Goal: Information Seeking & Learning: Learn about a topic

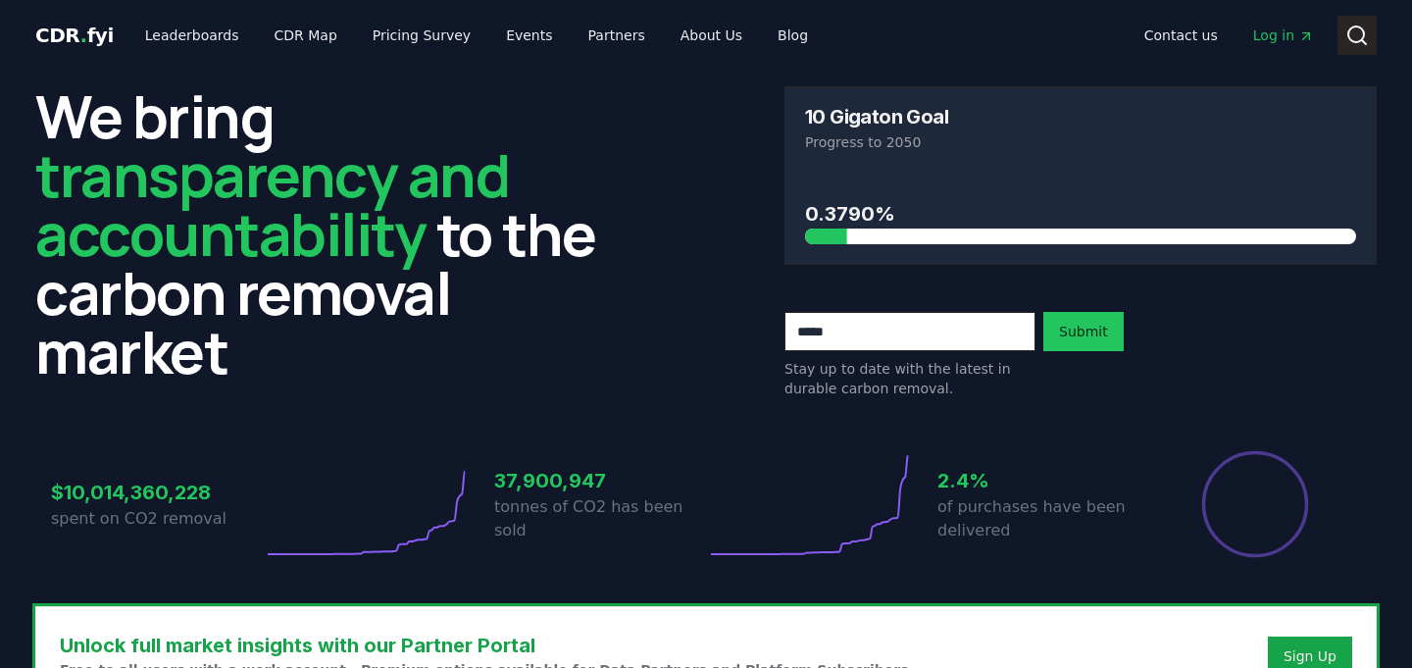
click at [1341, 30] on button "Search" at bounding box center [1356, 35] width 39 height 39
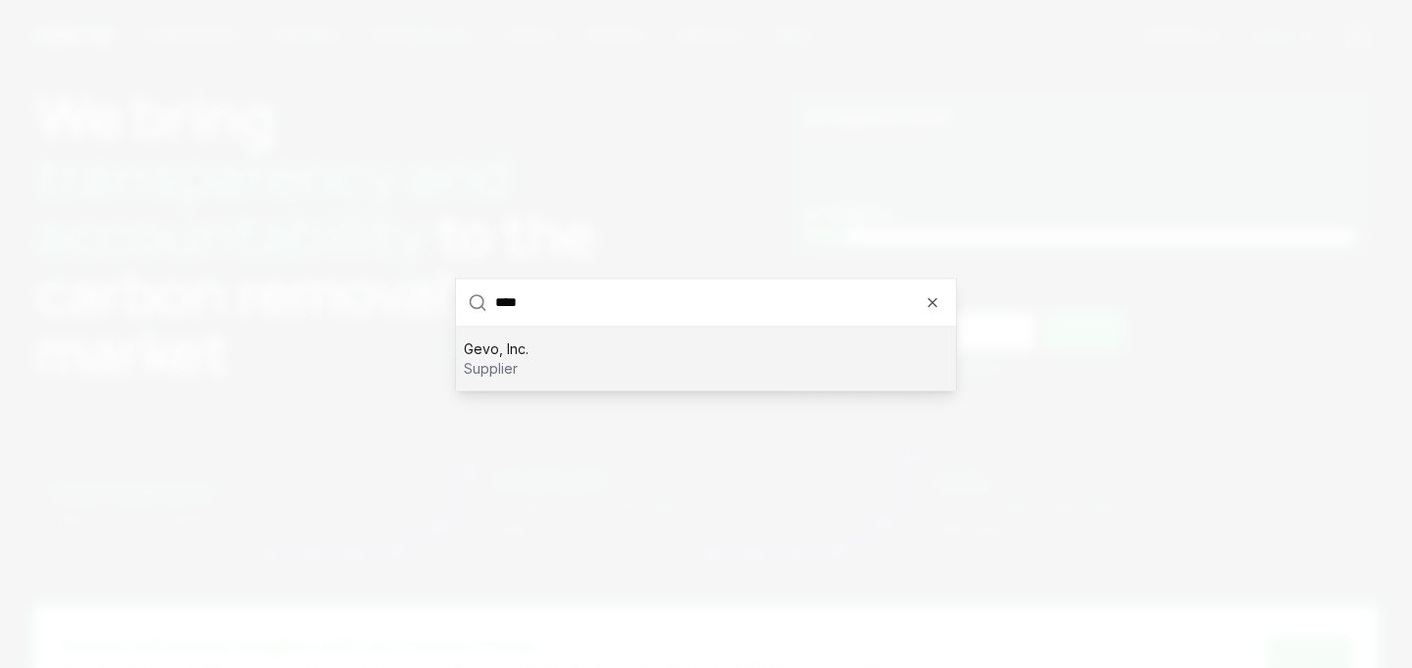
type input "****"
click at [517, 365] on p "supplier" at bounding box center [496, 368] width 65 height 20
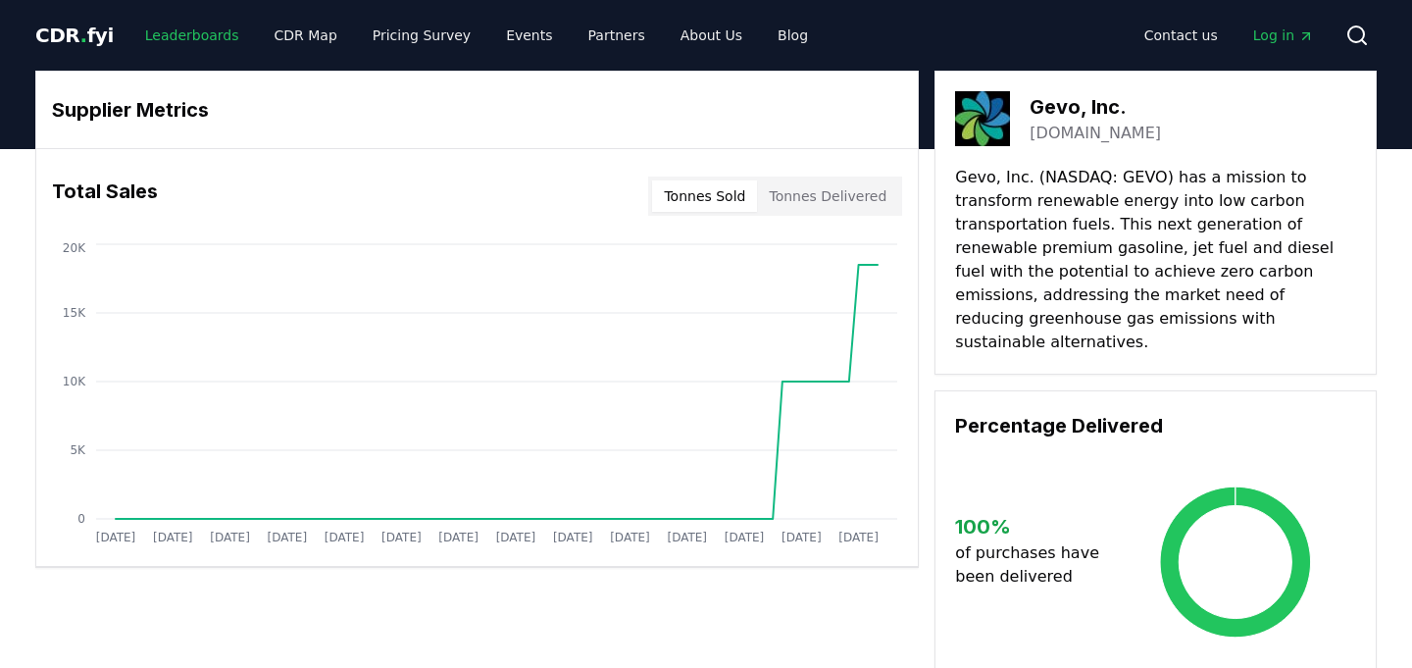
click at [177, 36] on link "Leaderboards" at bounding box center [191, 35] width 125 height 35
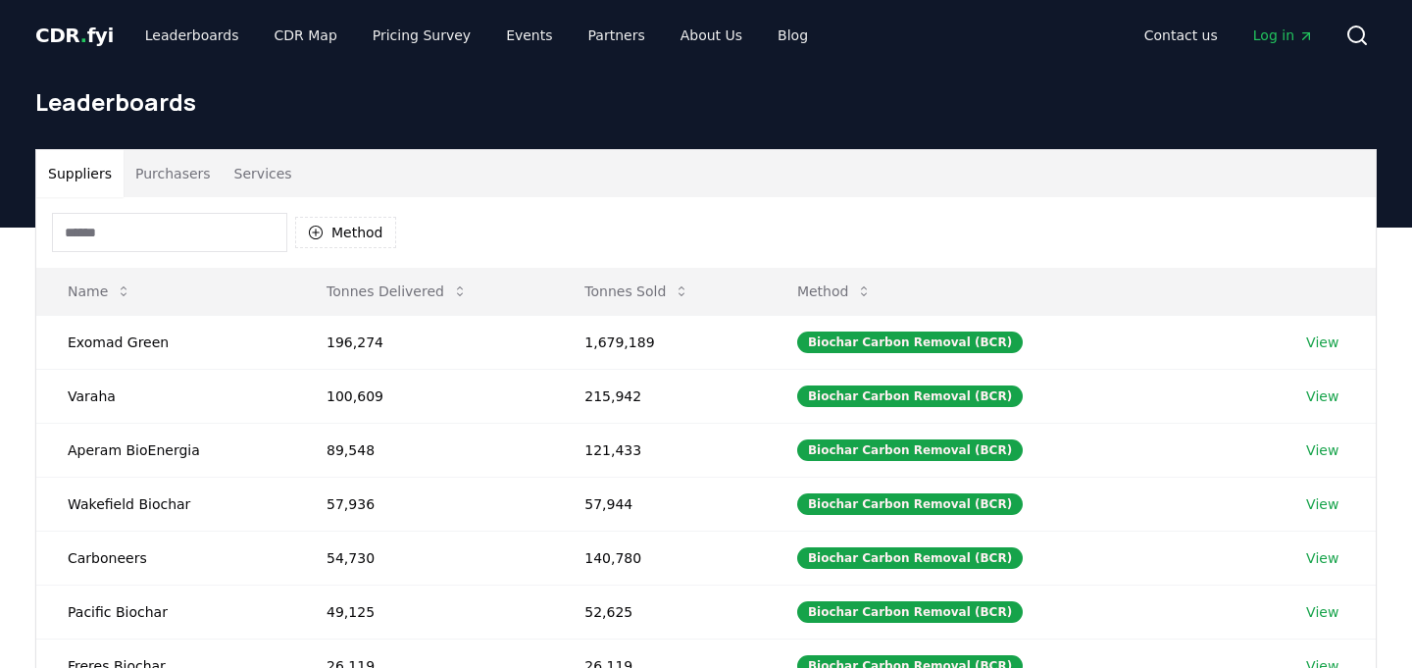
click at [144, 229] on input at bounding box center [169, 232] width 235 height 39
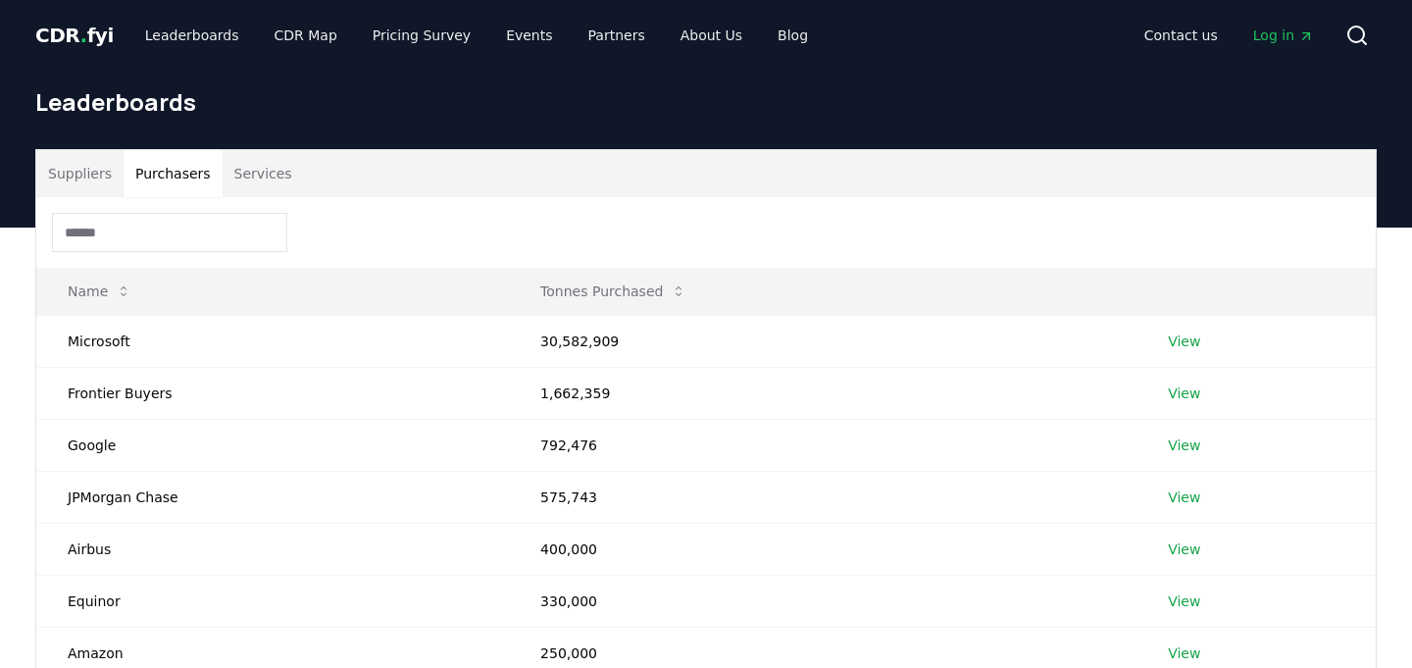
click at [155, 172] on button "Purchasers" at bounding box center [173, 173] width 99 height 47
click at [1178, 345] on link "View" at bounding box center [1183, 341] width 32 height 20
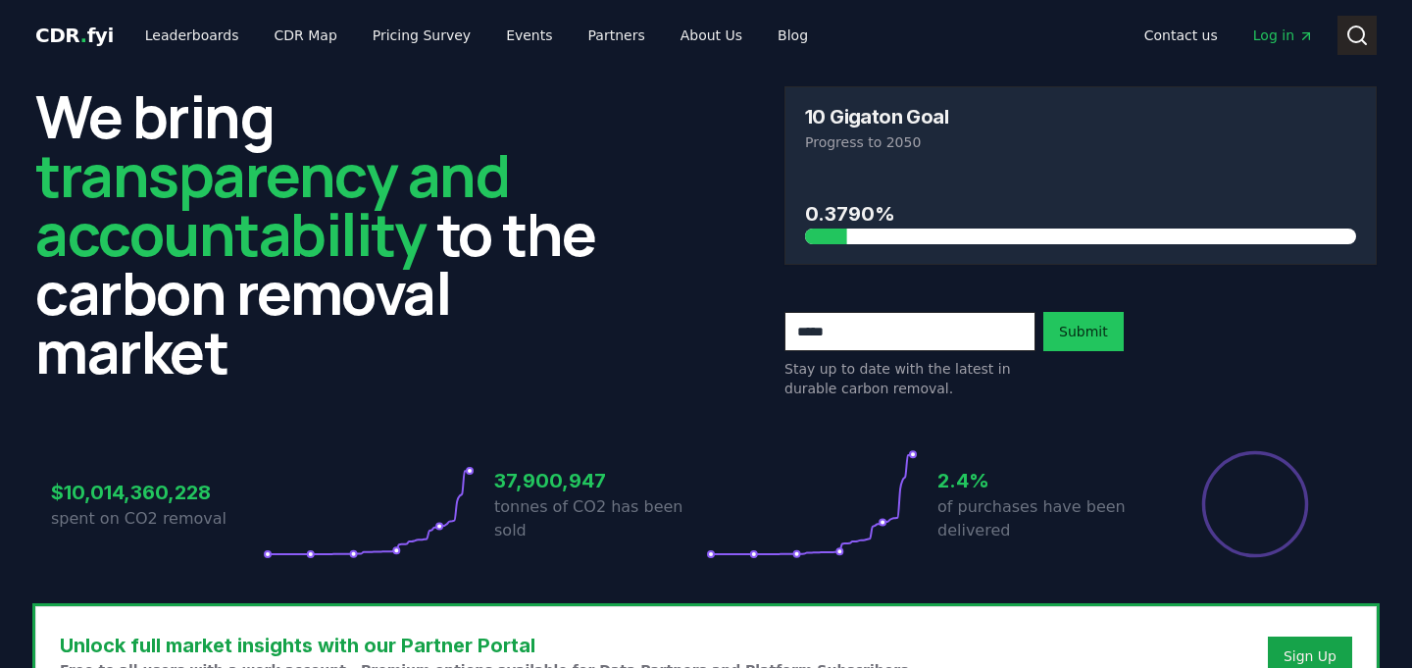
click at [1348, 36] on circle at bounding box center [1356, 34] width 16 height 16
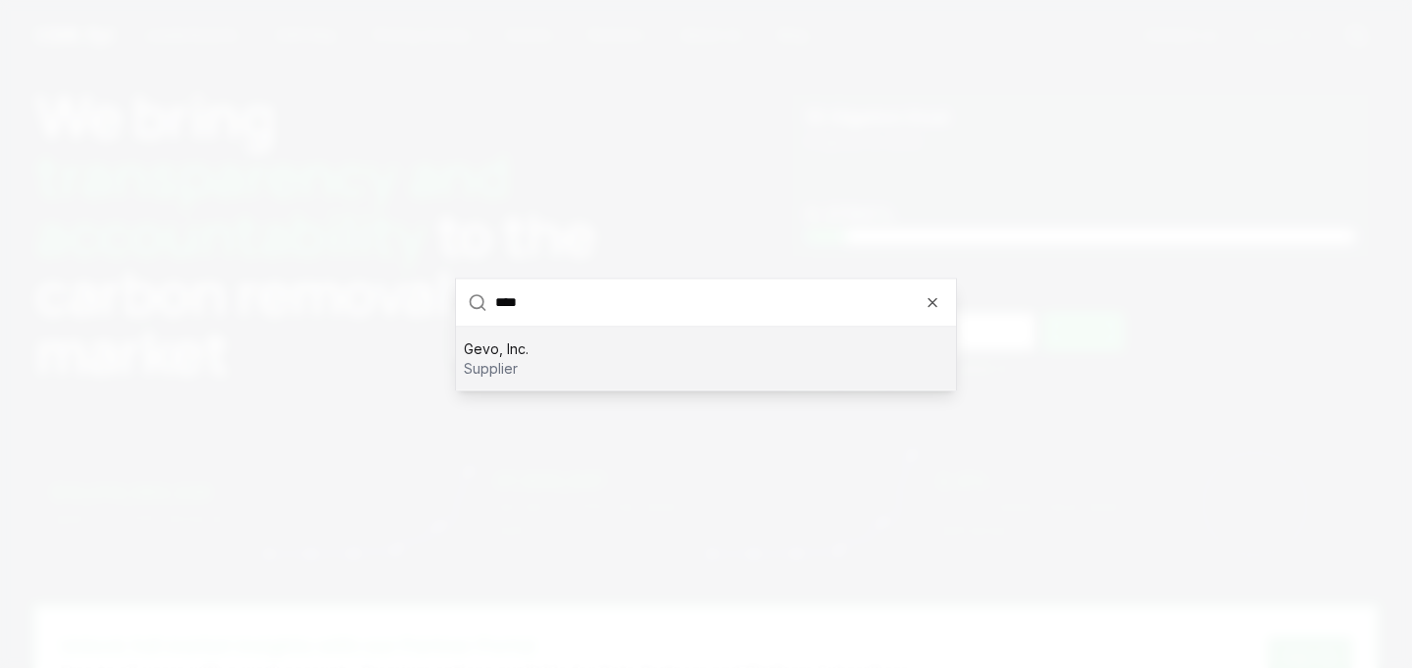
type input "****"
click at [667, 358] on div "Gevo, Inc. supplier" at bounding box center [706, 357] width 500 height 63
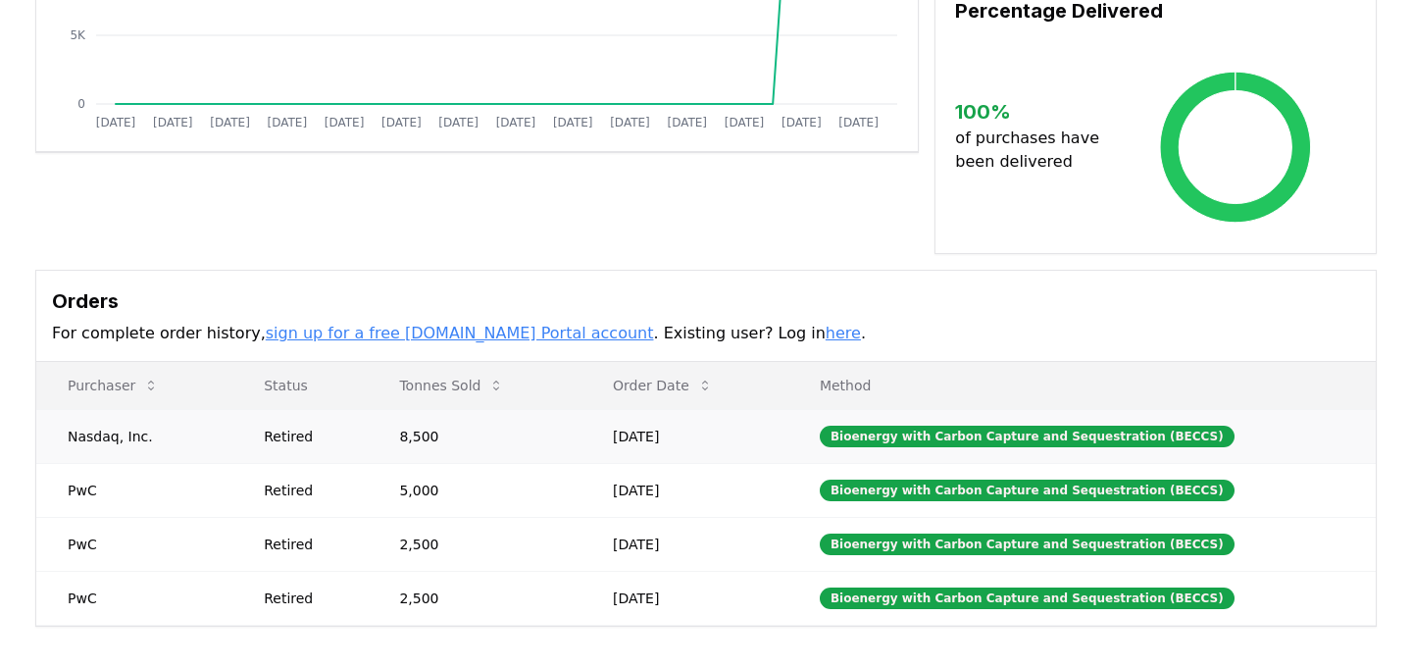
scroll to position [417, 0]
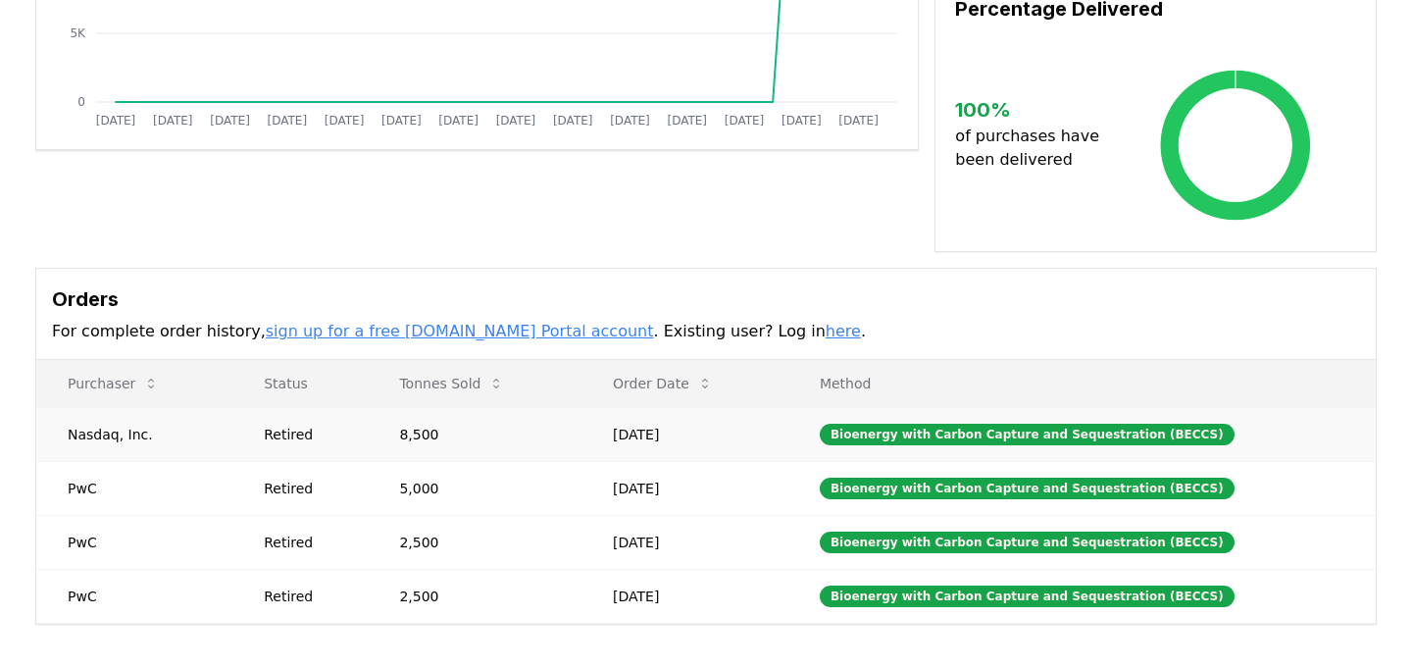
click at [433, 418] on td "8,500" at bounding box center [475, 434] width 214 height 54
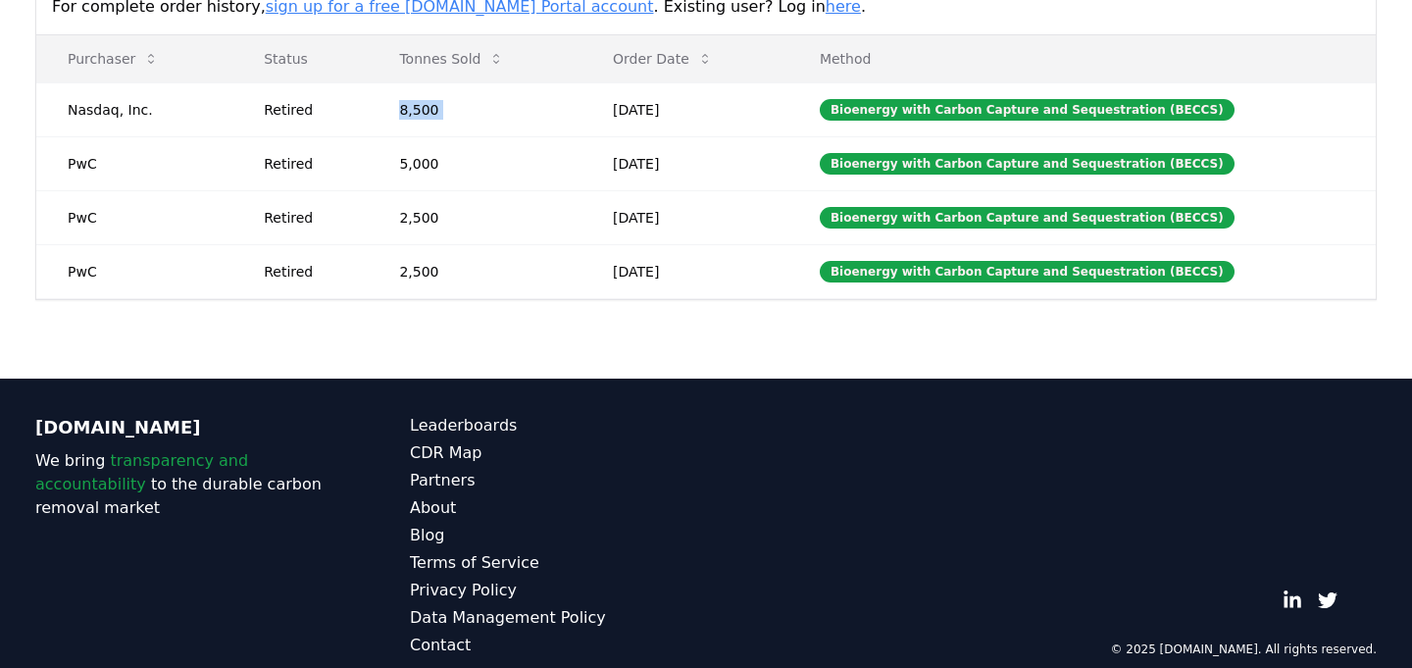
scroll to position [0, 0]
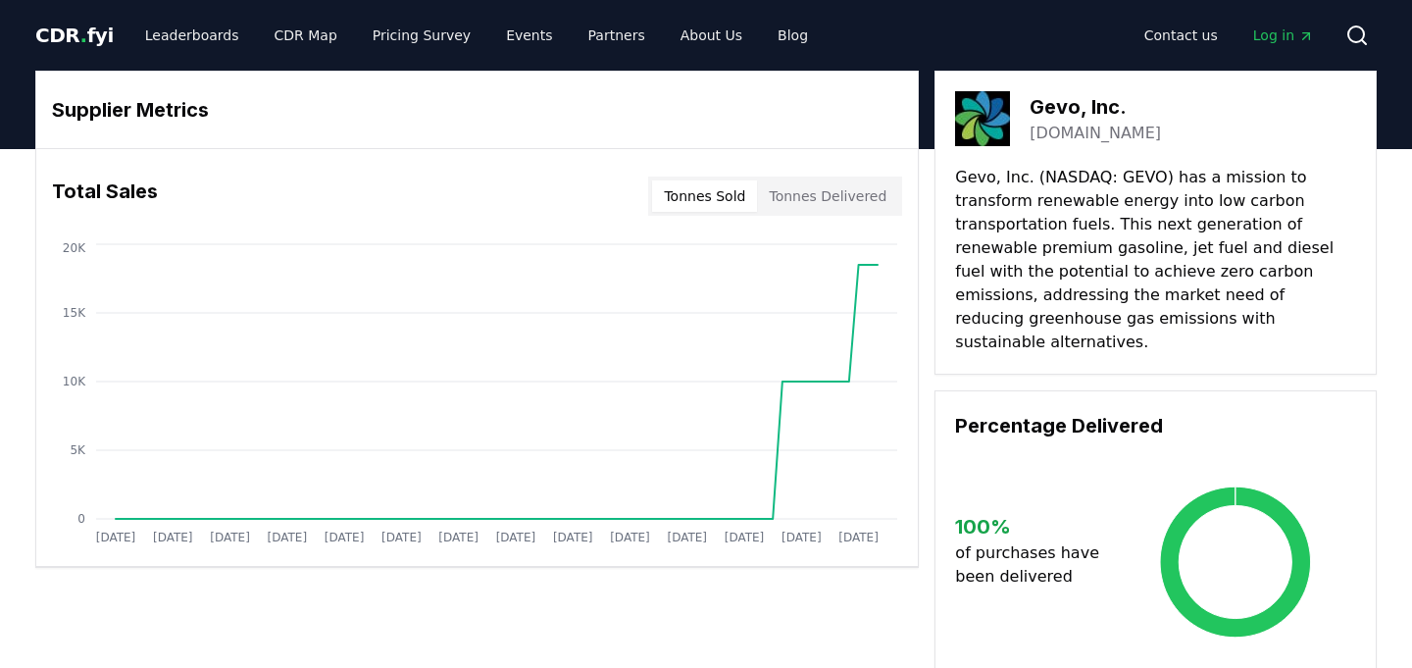
click at [839, 194] on button "Tonnes Delivered" at bounding box center [827, 195] width 141 height 31
click at [716, 203] on button "Tonnes Sold" at bounding box center [704, 195] width 105 height 31
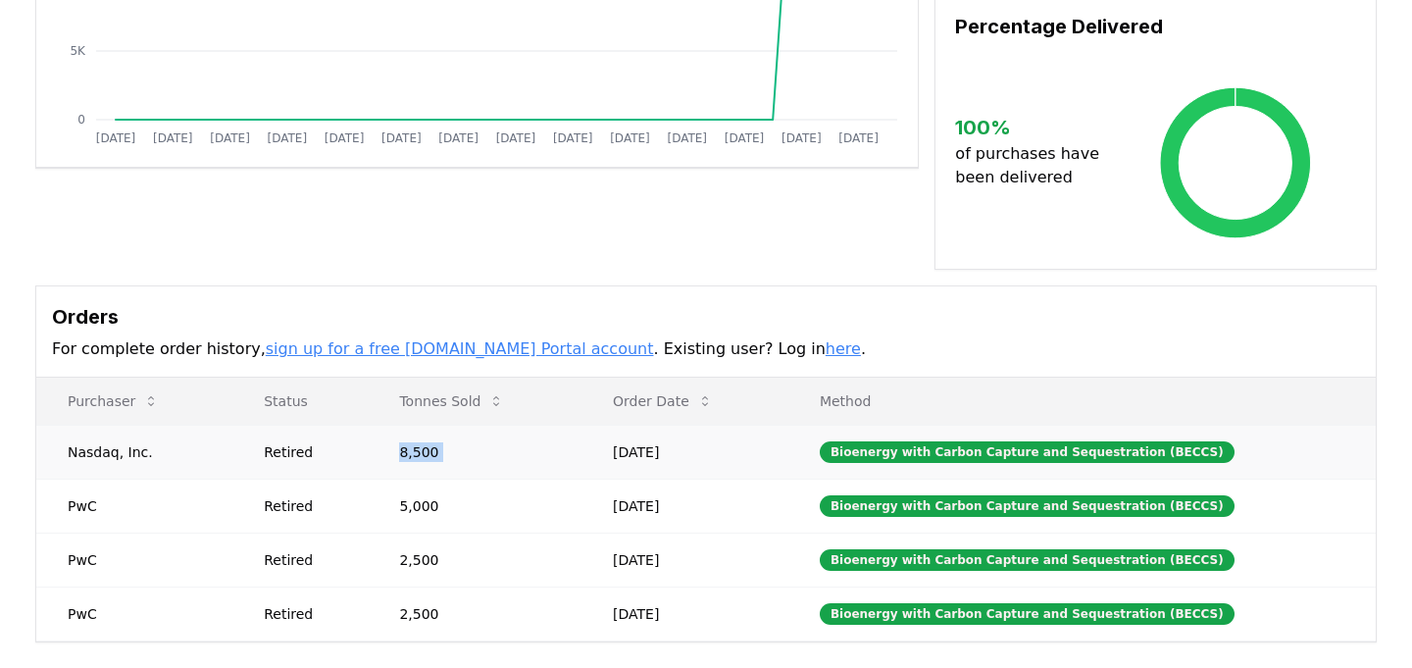
click at [97, 428] on td "Nasdaq, Inc." at bounding box center [134, 451] width 196 height 54
click at [553, 437] on td "8,500" at bounding box center [475, 451] width 214 height 54
click at [825, 339] on link "here" at bounding box center [842, 348] width 35 height 19
